Goal: Task Accomplishment & Management: Complete application form

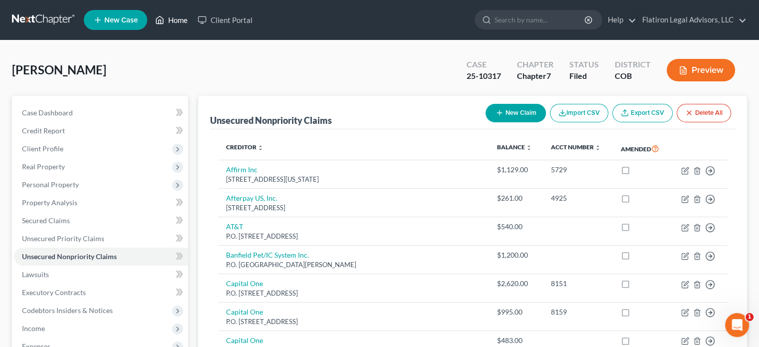
click at [181, 19] on link "Home" at bounding box center [171, 20] width 42 height 18
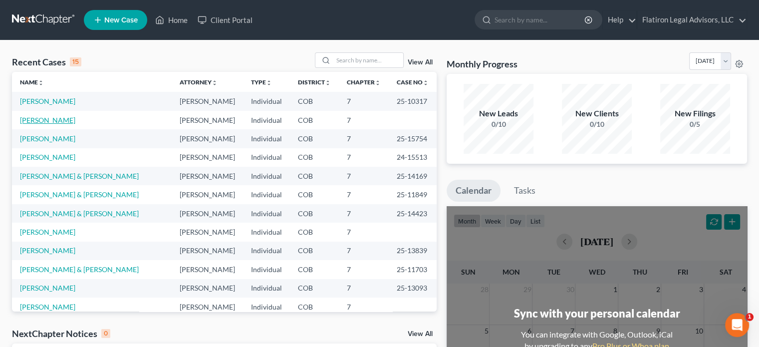
click at [50, 119] on link "[PERSON_NAME]" at bounding box center [47, 120] width 55 height 8
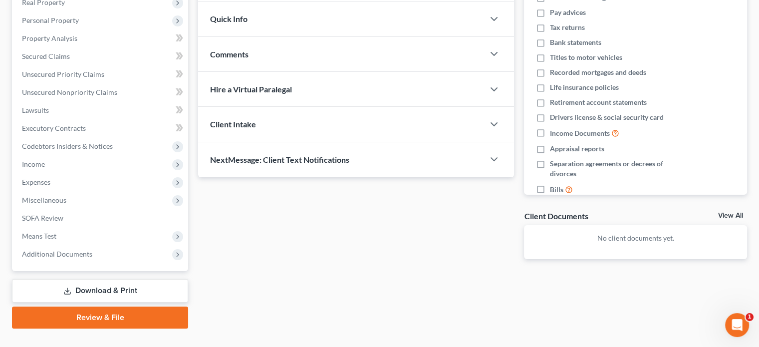
scroll to position [183, 0]
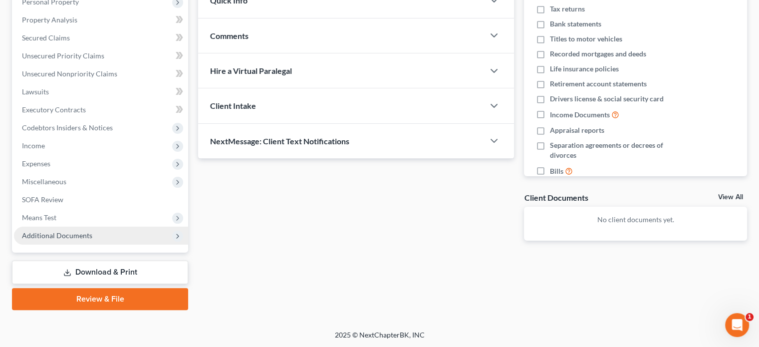
click at [103, 233] on span "Additional Documents" at bounding box center [101, 236] width 174 height 18
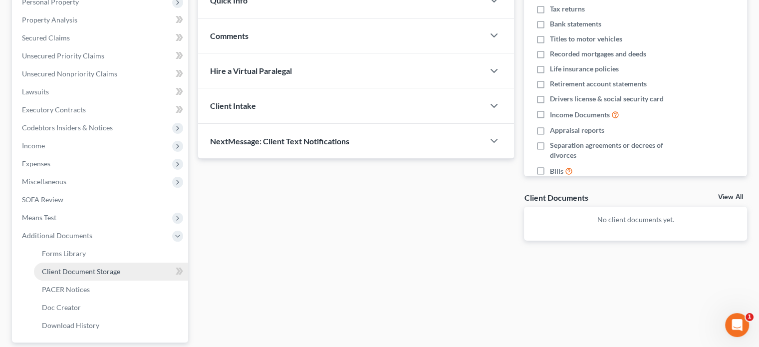
click at [126, 269] on link "Client Document Storage" at bounding box center [111, 271] width 154 height 18
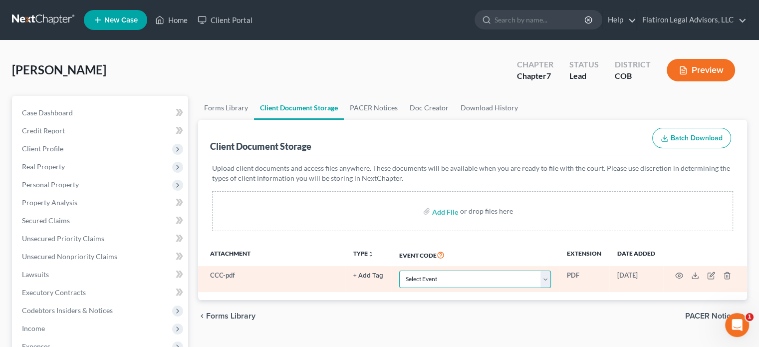
click at [547, 277] on select "Select Event 1009-1.1 Notice of Amendments 20 Largest Unsecured Creditors Amend…" at bounding box center [475, 278] width 152 height 17
select select "5"
click at [399, 270] on select "Select Event 1009-1.1 Notice of Amendments 20 Largest Unsecured Creditors Amend…" at bounding box center [475, 278] width 152 height 17
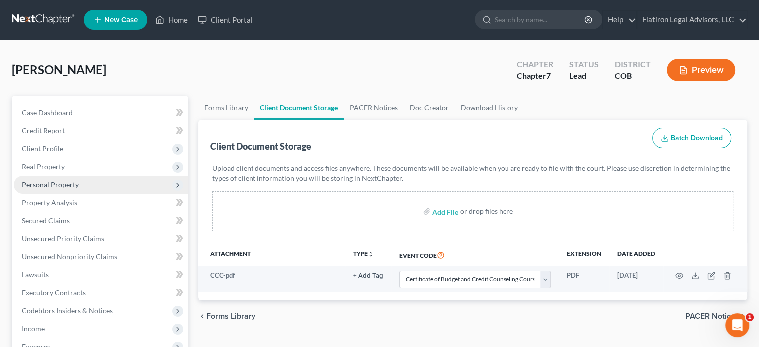
click at [82, 182] on span "Personal Property" at bounding box center [101, 185] width 174 height 18
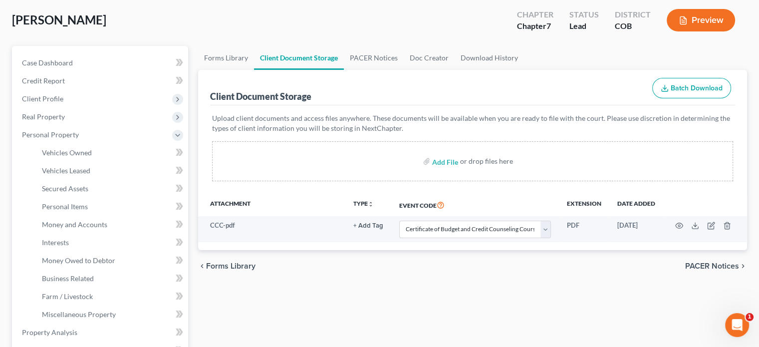
scroll to position [200, 0]
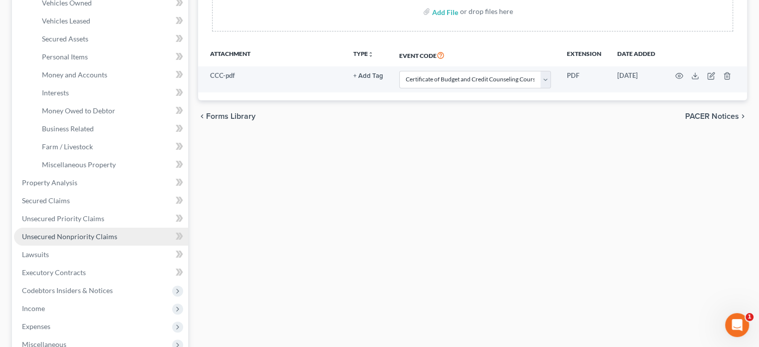
click at [89, 235] on span "Unsecured Nonpriority Claims" at bounding box center [69, 236] width 95 height 8
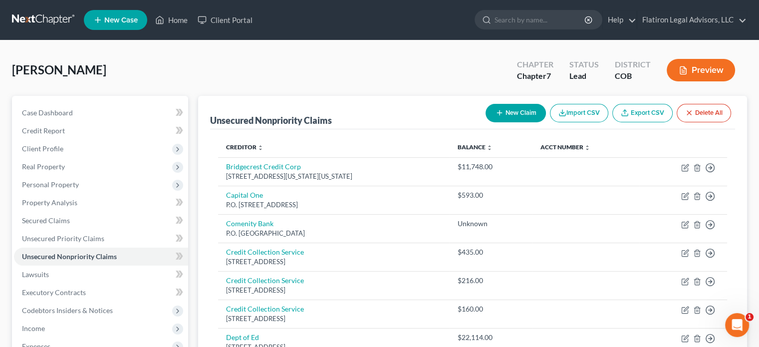
click at [524, 112] on button "New Claim" at bounding box center [516, 113] width 60 height 18
select select "0"
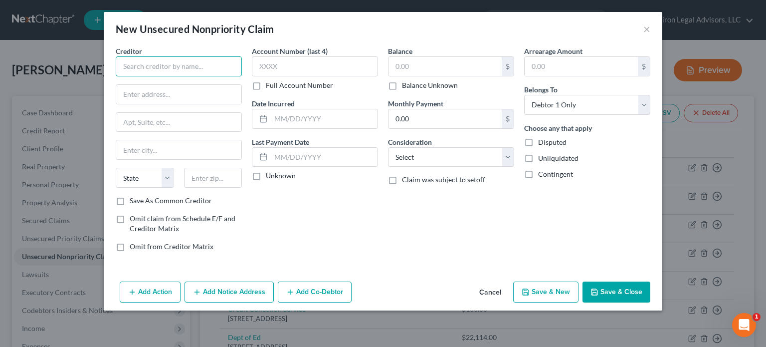
click at [149, 62] on input "text" at bounding box center [179, 66] width 126 height 20
type input "Sprint"
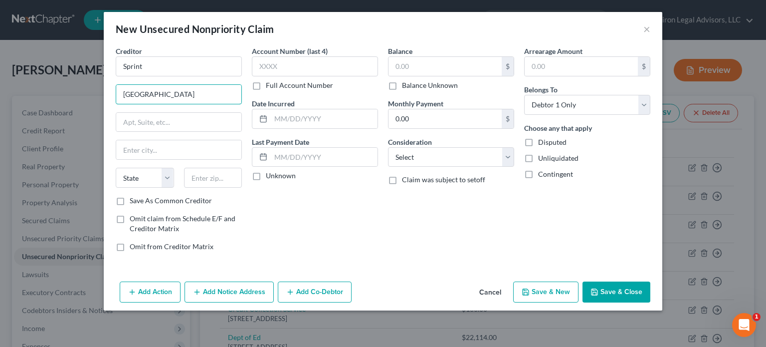
type input "[GEOGRAPHIC_DATA]"
click at [213, 177] on input "text" at bounding box center [213, 178] width 58 height 20
type input "66251"
type input "Shawnee Mission"
select select "17"
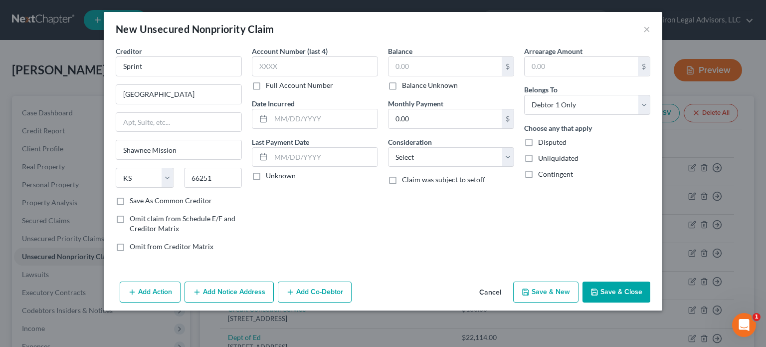
click at [130, 200] on label "Save As Common Creditor" at bounding box center [171, 201] width 82 height 10
click at [134, 200] on input "Save As Common Creditor" at bounding box center [137, 199] width 6 height 6
checkbox input "true"
click at [311, 121] on input "text" at bounding box center [324, 118] width 107 height 19
type input "2020"
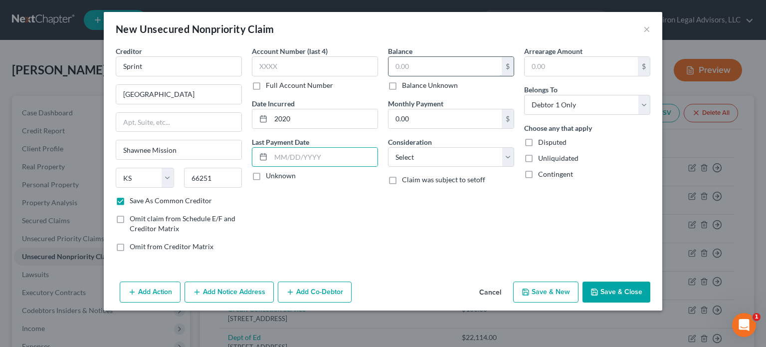
click at [439, 70] on input "text" at bounding box center [445, 66] width 113 height 19
type input "2,500"
click at [506, 155] on select "Select Cable / Satellite Services Collection Agency Credit Card Debt Debt Couns…" at bounding box center [451, 157] width 126 height 20
select select "19"
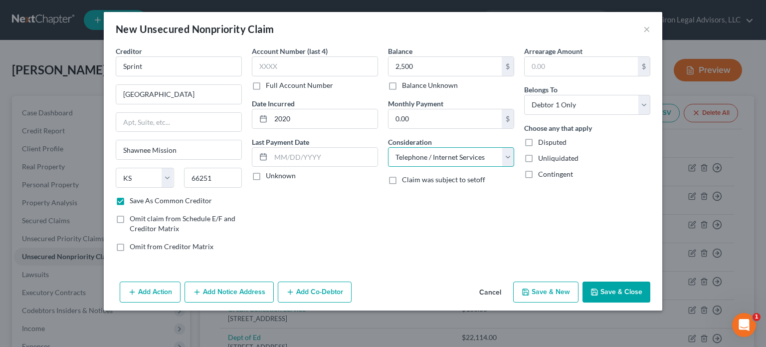
click at [388, 147] on select "Select Cable / Satellite Services Collection Agency Credit Card Debt Debt Couns…" at bounding box center [451, 157] width 126 height 20
click at [558, 287] on button "Save & New" at bounding box center [545, 291] width 65 height 21
checkbox input "false"
type input "2,500.00"
select select "0"
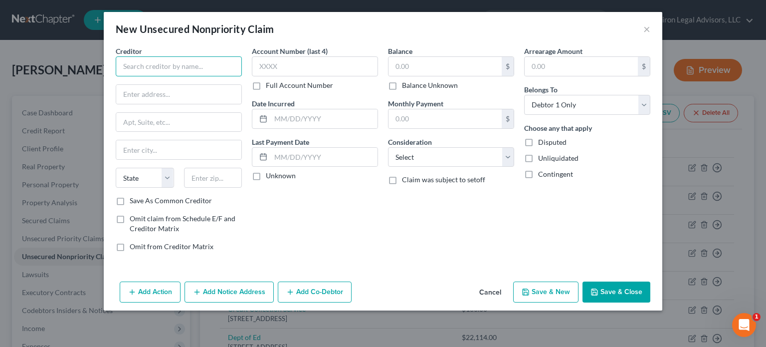
click at [139, 68] on input "text" at bounding box center [179, 66] width 126 height 20
type input "T Mobile"
click at [132, 94] on input "text" at bounding box center [178, 94] width 125 height 19
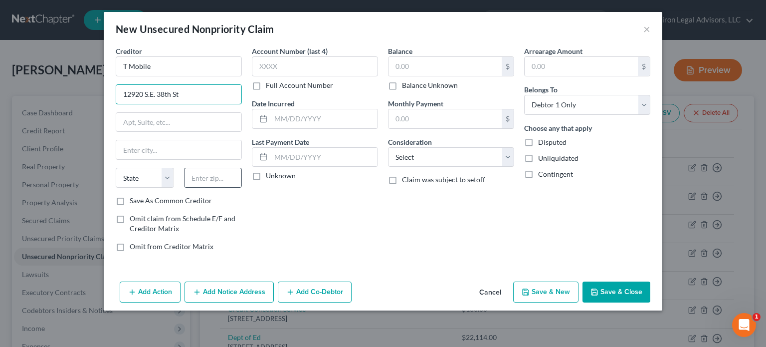
type input "12920 S.E. 38th St"
click at [200, 179] on input "text" at bounding box center [213, 178] width 58 height 20
type input "98006"
type input "Bellevue"
select select "50"
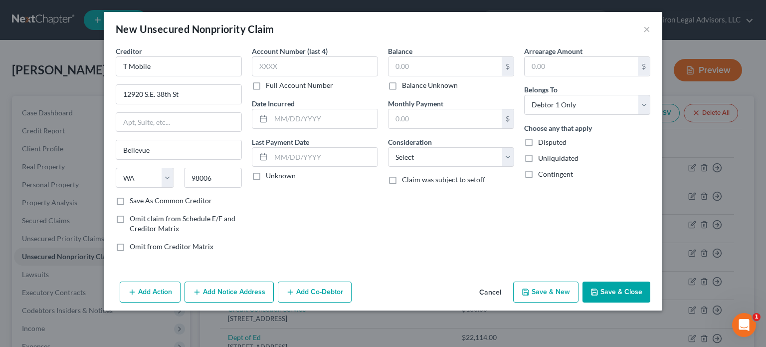
click at [130, 199] on label "Save As Common Creditor" at bounding box center [171, 201] width 82 height 10
click at [134, 199] on input "Save As Common Creditor" at bounding box center [137, 199] width 6 height 6
checkbox input "true"
click at [305, 116] on input "text" at bounding box center [324, 118] width 107 height 19
type input "2018"
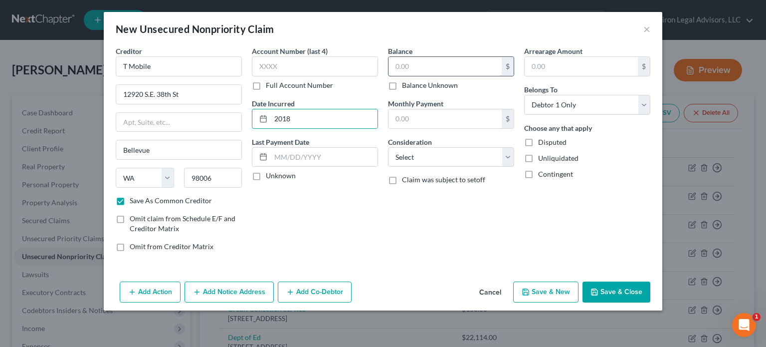
click at [424, 63] on input "text" at bounding box center [445, 66] width 113 height 19
type input "1,500"
click at [508, 153] on select "Select Cable / Satellite Services Collection Agency Credit Card Debt Debt Couns…" at bounding box center [451, 157] width 126 height 20
select select "19"
click at [388, 147] on select "Select Cable / Satellite Services Collection Agency Credit Card Debt Debt Couns…" at bounding box center [451, 157] width 126 height 20
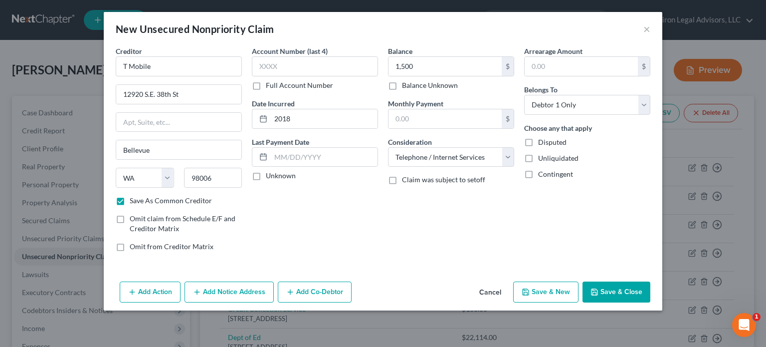
click at [555, 287] on button "Save & New" at bounding box center [545, 291] width 65 height 21
checkbox input "false"
select select "0"
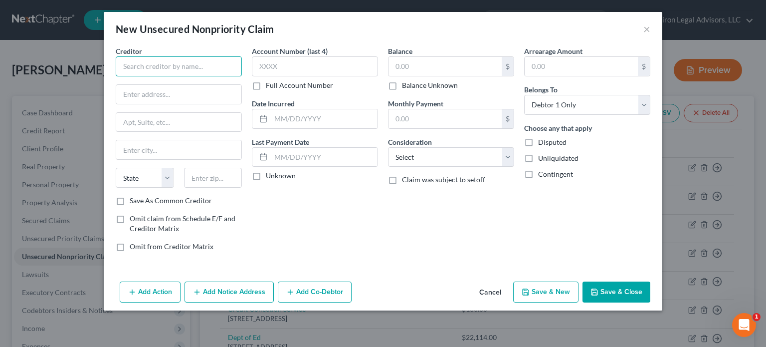
click at [137, 69] on input "text" at bounding box center [179, 66] width 126 height 20
type input "Planet Fitness"
click at [132, 95] on input "text" at bounding box center [178, 94] width 125 height 19
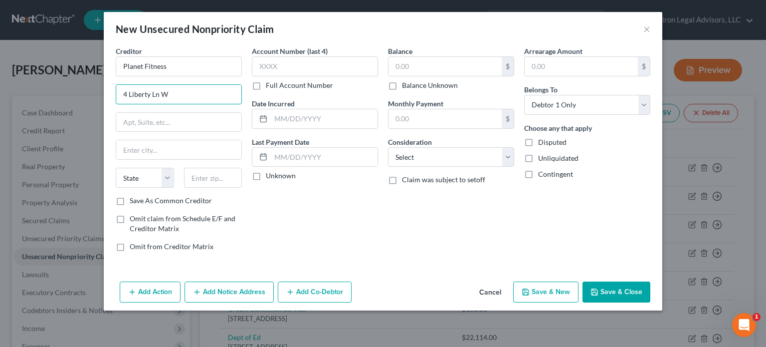
type input "4 Liberty Ln W"
type input "03842"
type input "Hampton"
select select "32"
click at [130, 200] on label "Save As Common Creditor" at bounding box center [171, 201] width 82 height 10
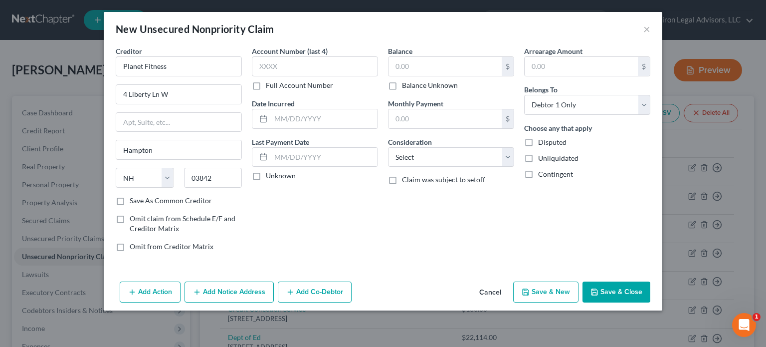
click at [134, 200] on input "Save As Common Creditor" at bounding box center [137, 199] width 6 height 6
checkbox input "true"
click at [279, 114] on input "text" at bounding box center [324, 118] width 107 height 19
type input "2014"
click at [412, 65] on input "text" at bounding box center [445, 66] width 113 height 19
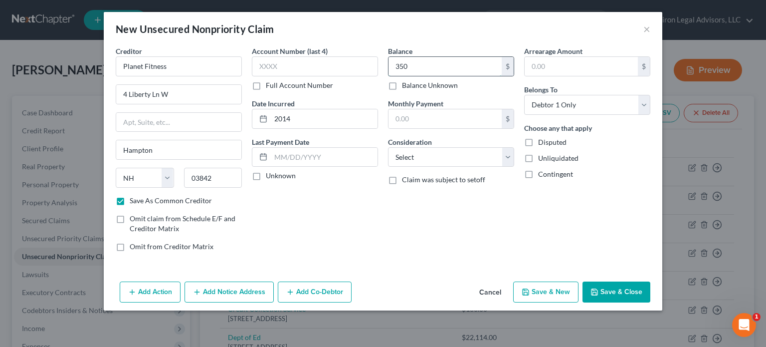
type input "350"
click at [509, 155] on select "Select Cable / Satellite Services Collection Agency Credit Card Debt Debt Couns…" at bounding box center [451, 157] width 126 height 20
select select "14"
click at [388, 147] on select "Select Cable / Satellite Services Collection Agency Credit Card Debt Debt Couns…" at bounding box center [451, 157] width 126 height 20
click at [429, 196] on input "text" at bounding box center [451, 195] width 125 height 19
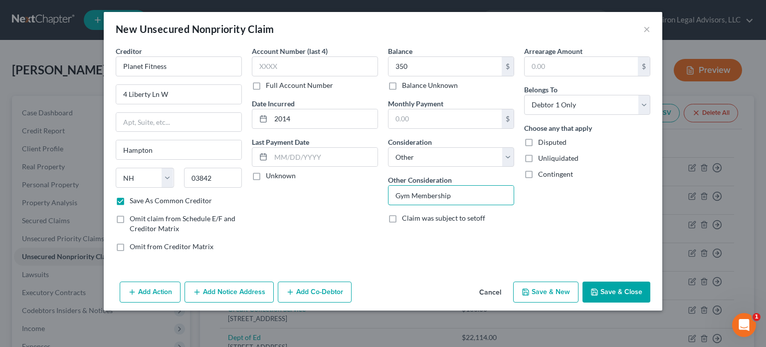
type input "Gym Membership"
click at [608, 289] on button "Save & Close" at bounding box center [617, 291] width 68 height 21
checkbox input "false"
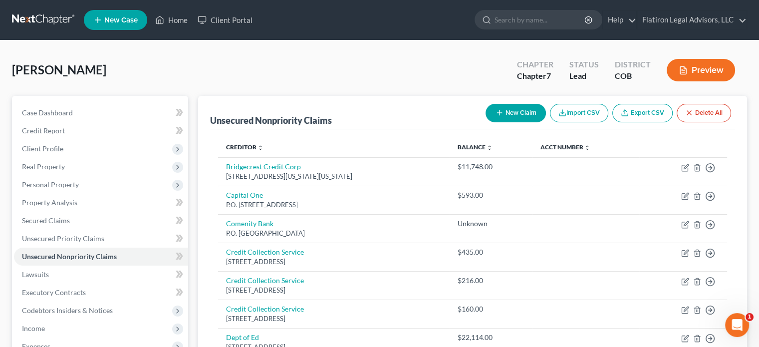
click at [505, 109] on button "New Claim" at bounding box center [516, 113] width 60 height 18
select select "0"
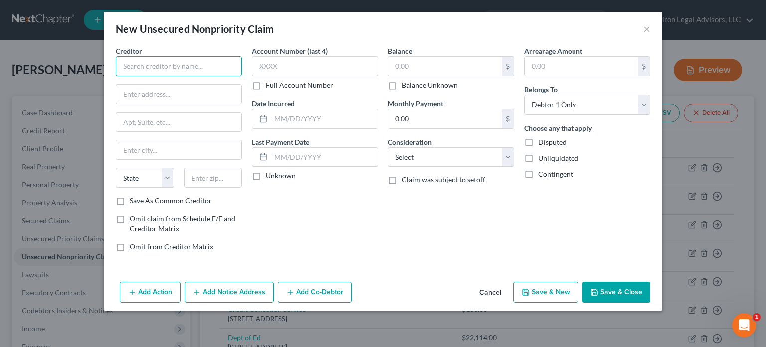
click at [199, 63] on input "text" at bounding box center [179, 66] width 126 height 20
type input "Comcast"
click at [167, 93] on input "text" at bounding box center [178, 94] width 125 height 19
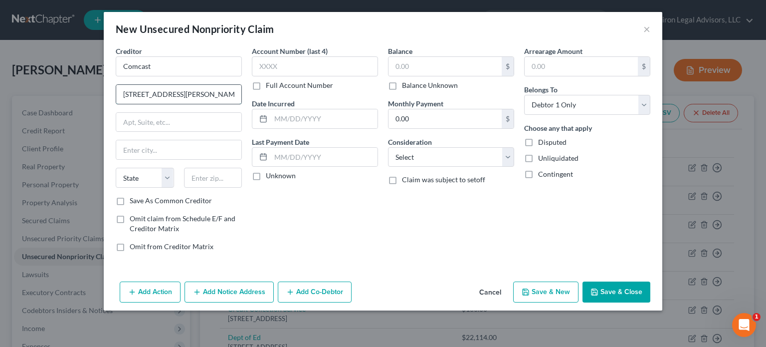
type input "[STREET_ADDRESS][PERSON_NAME]"
type input "19103"
type input "[GEOGRAPHIC_DATA]"
select select "39"
click at [130, 199] on label "Save As Common Creditor" at bounding box center [171, 201] width 82 height 10
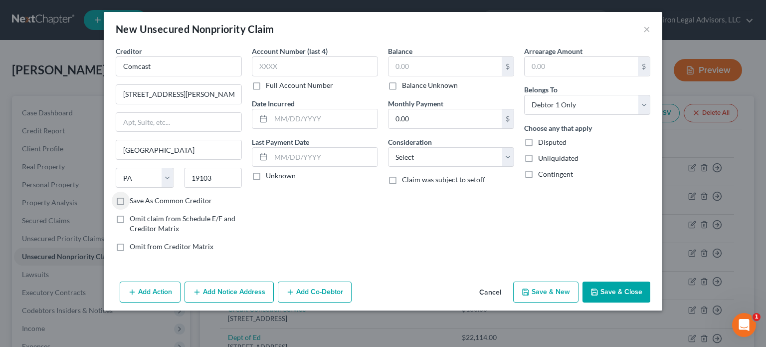
click at [134, 199] on input "Save As Common Creditor" at bounding box center [137, 199] width 6 height 6
checkbox input "true"
click at [283, 114] on input "text" at bounding box center [324, 118] width 107 height 19
type input "2016"
click at [410, 65] on input "text" at bounding box center [445, 66] width 113 height 19
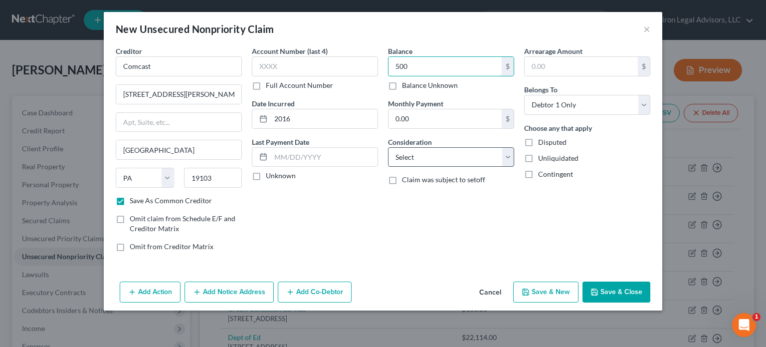
type input "500"
click at [505, 157] on select "Select Cable / Satellite Services Collection Agency Credit Card Debt Debt Couns…" at bounding box center [451, 157] width 126 height 20
select select "19"
click at [388, 147] on select "Select Cable / Satellite Services Collection Agency Credit Card Debt Debt Couns…" at bounding box center [451, 157] width 126 height 20
click at [555, 292] on button "Save & New" at bounding box center [545, 291] width 65 height 21
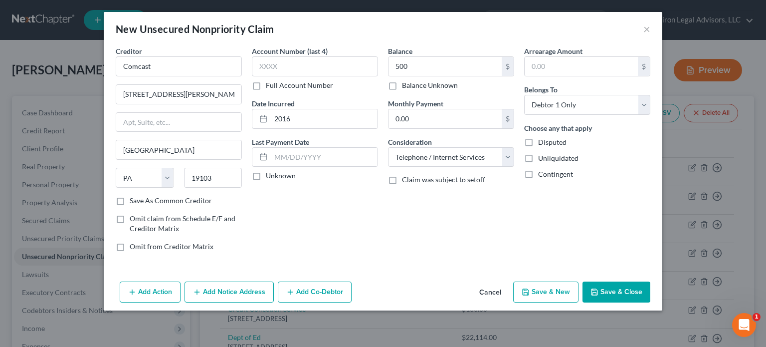
checkbox input "false"
select select "0"
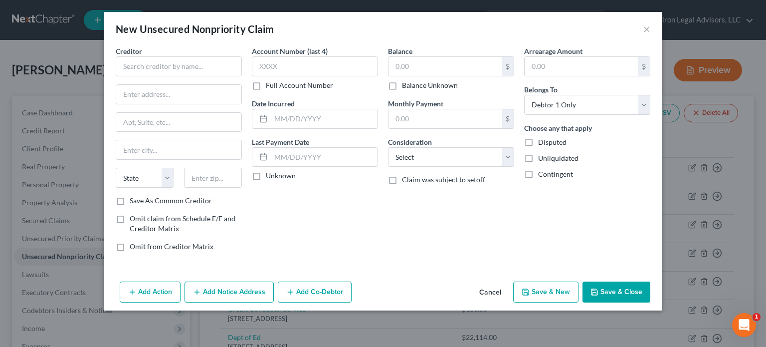
type input "500.00"
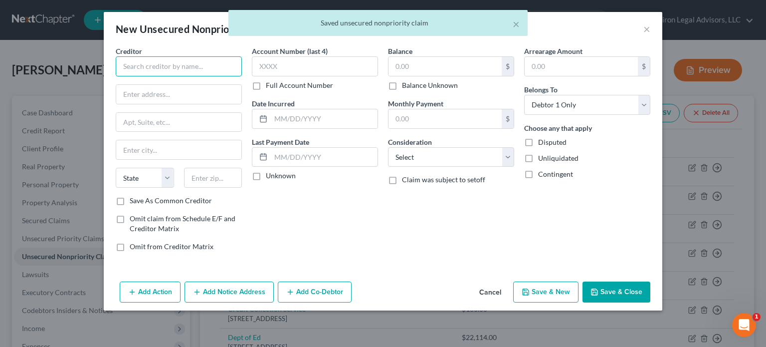
click at [178, 59] on input "text" at bounding box center [179, 66] width 126 height 20
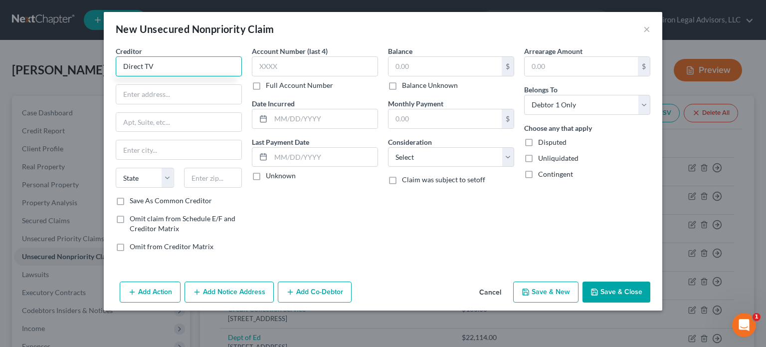
type input "Direct TV"
type input "[STREET_ADDRESS]"
type input "90245"
type input "El Segundo"
select select "4"
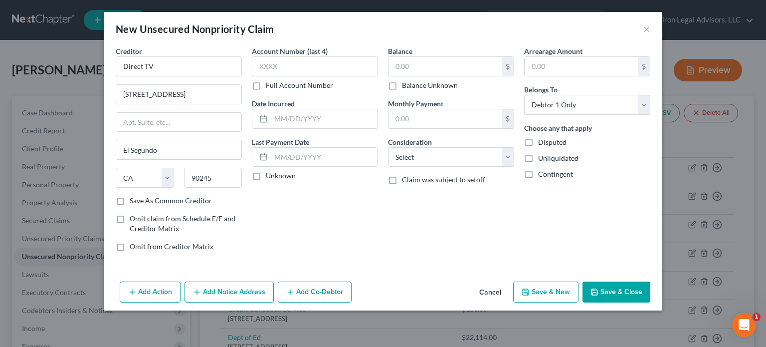
click at [130, 199] on label "Save As Common Creditor" at bounding box center [171, 201] width 82 height 10
click at [134, 199] on input "Save As Common Creditor" at bounding box center [137, 199] width 6 height 6
checkbox input "true"
click at [286, 118] on input "text" at bounding box center [324, 118] width 107 height 19
type input "2020"
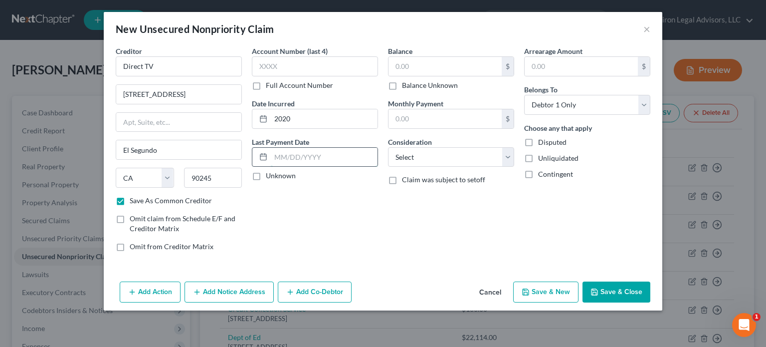
click at [287, 155] on input "text" at bounding box center [324, 157] width 107 height 19
click at [417, 65] on input "text" at bounding box center [445, 66] width 113 height 19
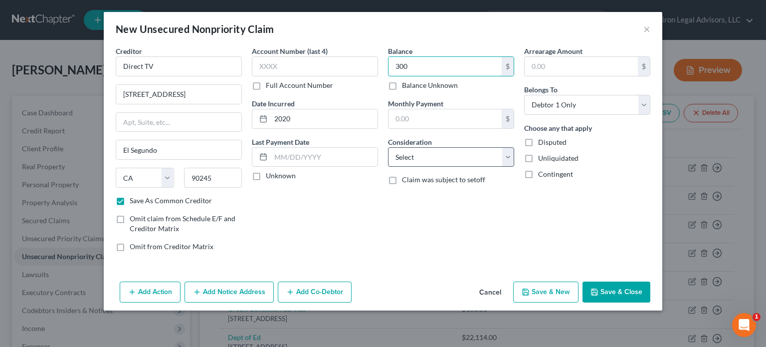
type input "300"
click at [505, 152] on select "Select Cable / Satellite Services Collection Agency Credit Card Debt Debt Couns…" at bounding box center [451, 157] width 126 height 20
select select "19"
click at [388, 147] on select "Select Cable / Satellite Services Collection Agency Credit Card Debt Debt Couns…" at bounding box center [451, 157] width 126 height 20
click at [553, 287] on button "Save & New" at bounding box center [545, 291] width 65 height 21
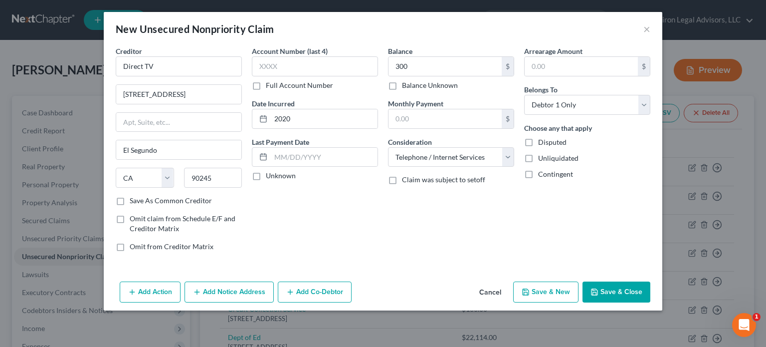
checkbox input "false"
select select "0"
type input "300.00"
type input "0.00"
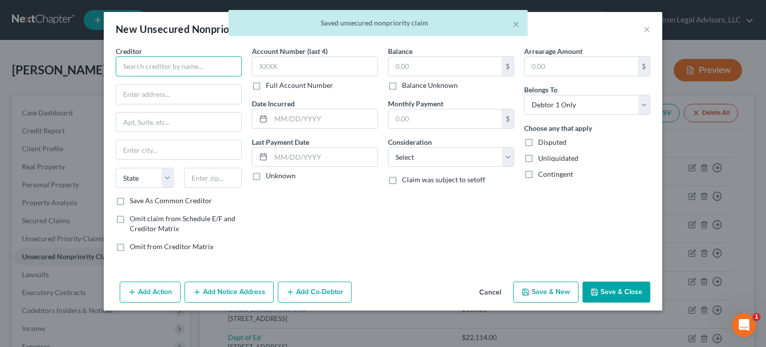
click at [169, 66] on input "text" at bounding box center [179, 66] width 126 height 20
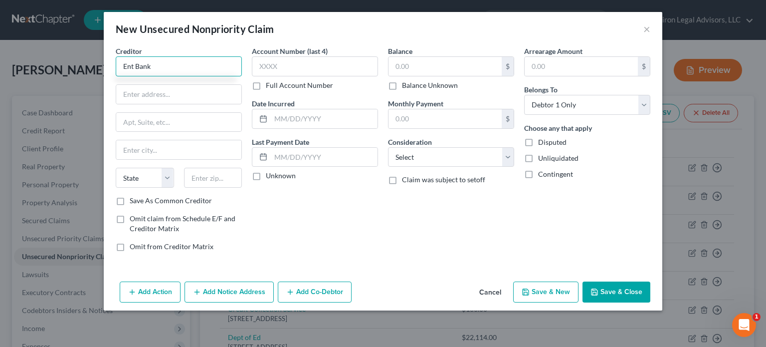
type input "Ent Bank"
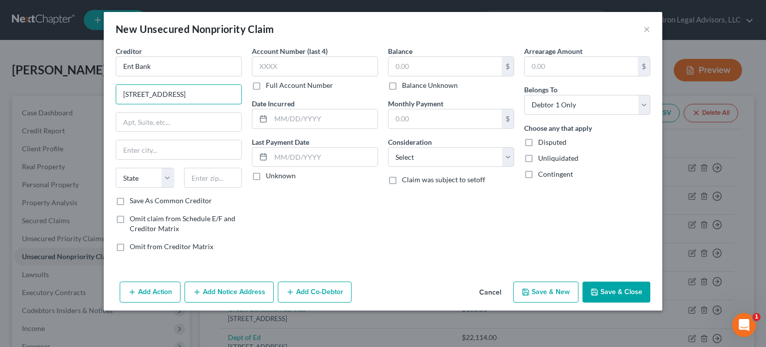
type input "[STREET_ADDRESS]"
type input "80920"
type input "[US_STATE][GEOGRAPHIC_DATA]"
select select "5"
click at [427, 63] on input "text" at bounding box center [445, 66] width 113 height 19
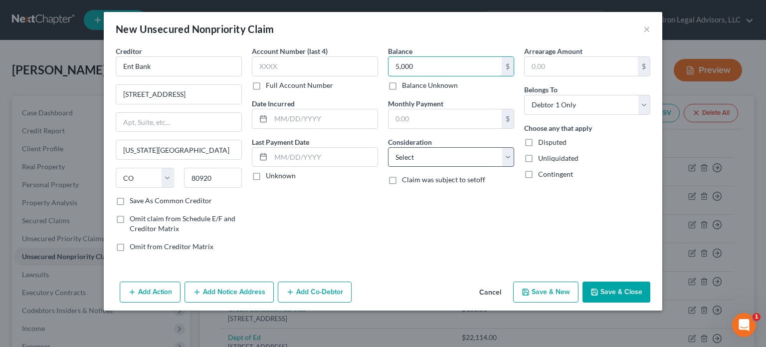
type input "5,000"
click at [506, 157] on select "Select Cable / Satellite Services Collection Agency Credit Card Debt Debt Couns…" at bounding box center [451, 157] width 126 height 20
select select "10"
click at [388, 147] on select "Select Cable / Satellite Services Collection Agency Credit Card Debt Debt Couns…" at bounding box center [451, 157] width 126 height 20
click at [321, 119] on input "text" at bounding box center [324, 118] width 107 height 19
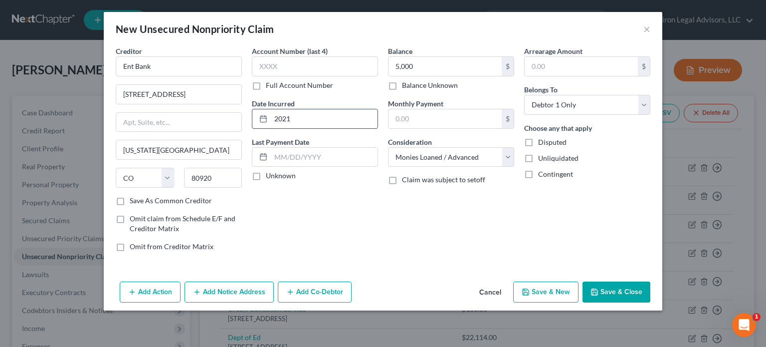
type input "2021"
click at [547, 291] on button "Save & New" at bounding box center [545, 291] width 65 height 21
select select "0"
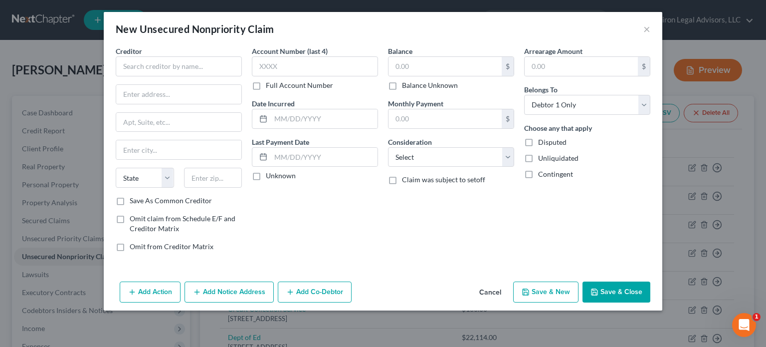
type input "5,000.00"
type input "0.00"
